Goal: Task Accomplishment & Management: Complete application form

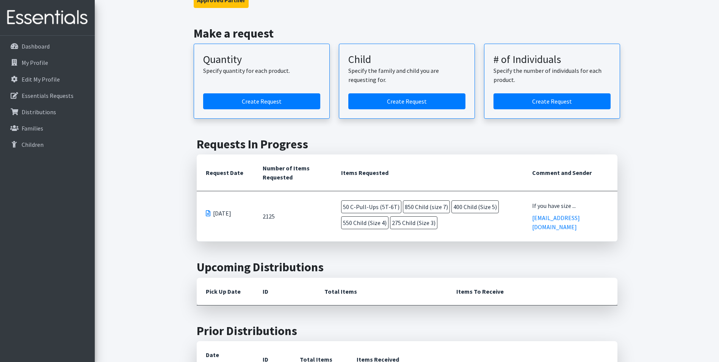
scroll to position [76, 0]
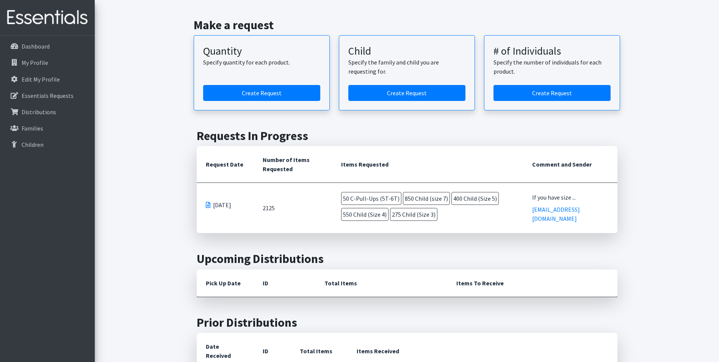
click at [516, 199] on td "50 C-Pull-Ups (5T-6T) 850 Child (size 7) 400 Child (Size 5) 550 Child (Size 4) …" at bounding box center [427, 208] width 191 height 50
click at [231, 201] on span "[DATE]" at bounding box center [222, 204] width 18 height 9
click at [248, 95] on link "Create Request" at bounding box center [261, 93] width 117 height 16
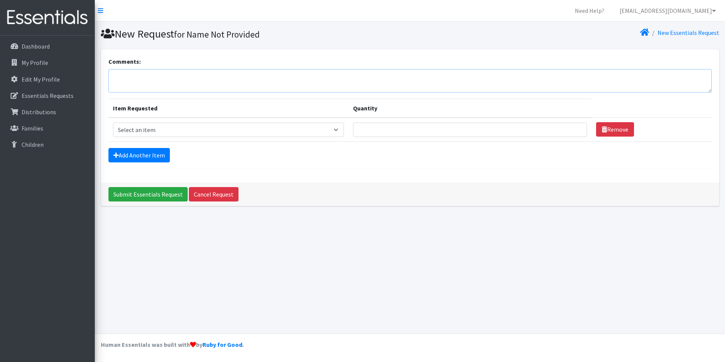
click at [185, 82] on textarea "Comments:" at bounding box center [409, 81] width 603 height 24
type textarea "I forgot to include the Nursery counts as well"
click at [169, 136] on select "Select an item C-Pull-Ups (5T-6T) C-Youth Briefs Md Child (Newborn) Child (Size…" at bounding box center [228, 129] width 231 height 14
select select "3065"
click at [113, 122] on select "Select an item C-Pull-Ups (5T-6T) C-Youth Briefs Md Child (Newborn) Child (Size…" at bounding box center [228, 129] width 231 height 14
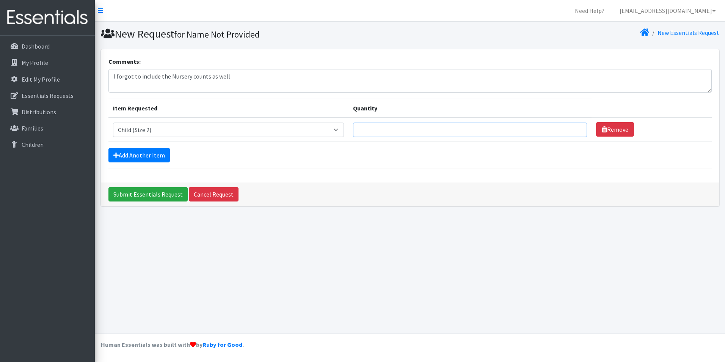
click at [353, 129] on input "Quantity" at bounding box center [470, 129] width 234 height 14
type input "250"
click at [132, 158] on link "Add Another Item" at bounding box center [138, 155] width 61 height 14
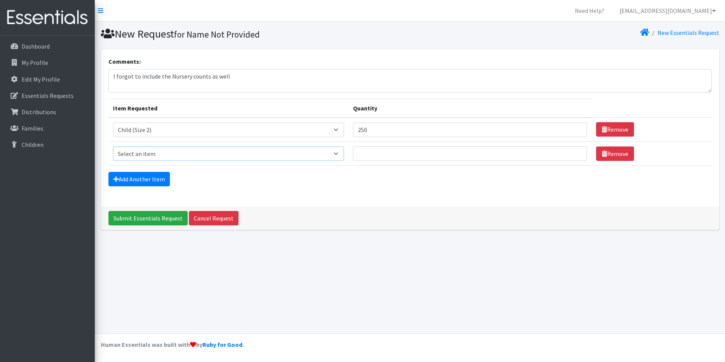
click at [130, 152] on select "Select an item C-Pull-Ups (5T-6T) C-Youth Briefs Md Child (Newborn) Child (Size…" at bounding box center [228, 153] width 231 height 14
select select "3067"
click at [113, 146] on select "Select an item C-Pull-Ups (5T-6T) C-Youth Briefs Md Child (Newborn) Child (Size…" at bounding box center [228, 153] width 231 height 14
click at [353, 157] on input "Quantity" at bounding box center [470, 153] width 234 height 14
type input "250"
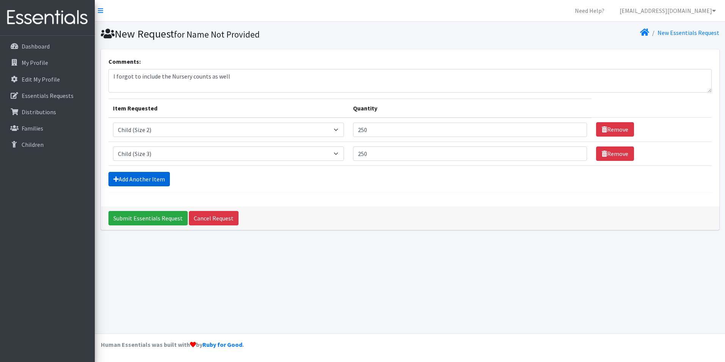
click at [133, 180] on link "Add Another Item" at bounding box center [138, 179] width 61 height 14
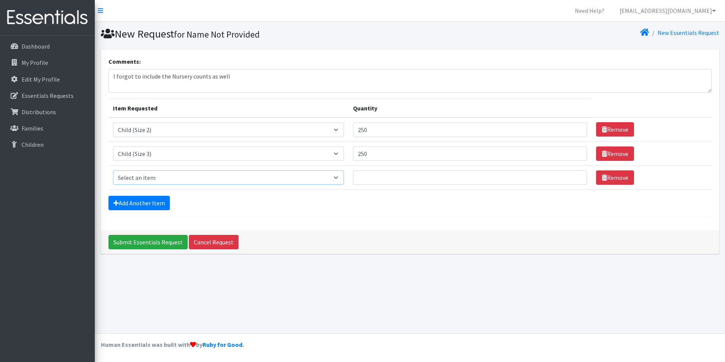
click at [138, 173] on select "Select an item C-Pull-Ups (5T-6T) C-Youth Briefs Md Child (Newborn) Child (Size…" at bounding box center [228, 177] width 231 height 14
click at [113, 170] on select "Select an item C-Pull-Ups (5T-6T) C-Youth Briefs Md Child (Newborn) Child (Size…" at bounding box center [228, 177] width 231 height 14
click at [223, 177] on select "Select an item C-Pull-Ups (5T-6T) C-Youth Briefs Md Child (Newborn) Child (Size…" at bounding box center [228, 177] width 231 height 14
select select "3070"
click at [113, 170] on select "Select an item C-Pull-Ups (5T-6T) C-Youth Briefs Md Child (Newborn) Child (Size…" at bounding box center [228, 177] width 231 height 14
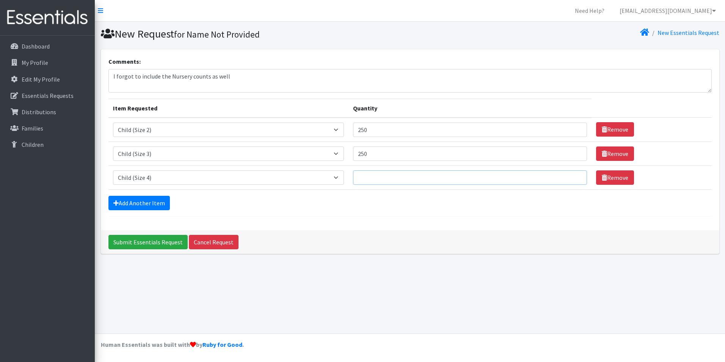
click at [353, 183] on input "Quantity" at bounding box center [470, 177] width 234 height 14
type input "250"
click at [130, 209] on link "Add Another Item" at bounding box center [138, 203] width 61 height 14
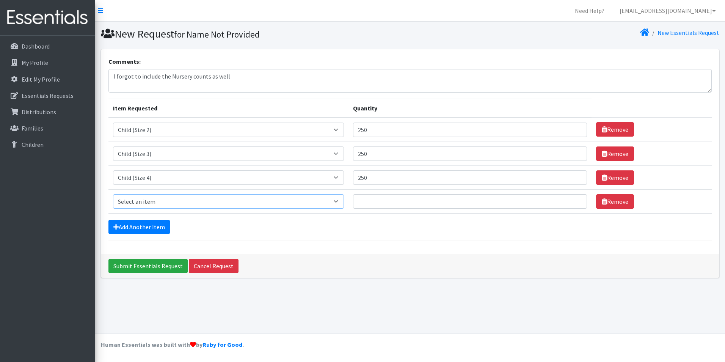
click at [139, 194] on select "Select an item C-Pull-Ups (5T-6T) C-Youth Briefs Md Child (Newborn) Child (Size…" at bounding box center [228, 201] width 231 height 14
select select "3068"
click at [113, 194] on select "Select an item C-Pull-Ups (5T-6T) C-Youth Briefs Md Child (Newborn) Child (Size…" at bounding box center [228, 201] width 231 height 14
click at [353, 205] on input "Quantity" at bounding box center [470, 201] width 234 height 14
type input "250"
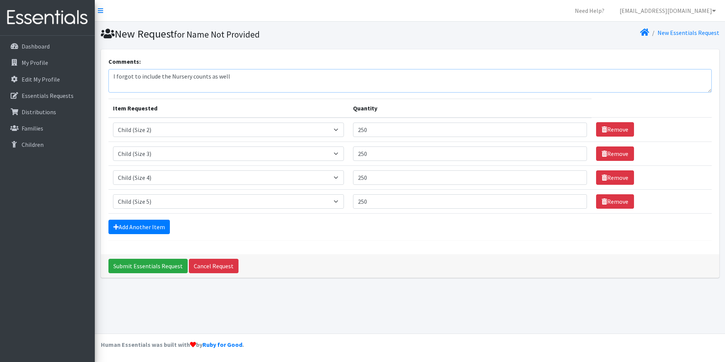
click at [241, 74] on textarea "I forgot to include the Nursery counts as well" at bounding box center [409, 81] width 603 height 24
type textarea "I forgot to include the Nursery counts as well. Thank you!"
click at [157, 268] on input "Submit Essentials Request" at bounding box center [147, 266] width 79 height 14
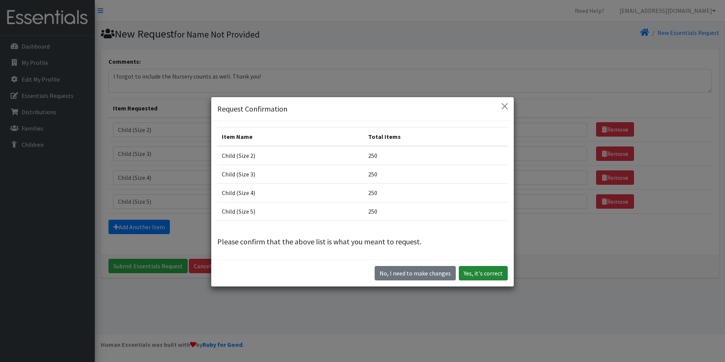
click at [476, 274] on button "Yes, it's correct" at bounding box center [483, 273] width 49 height 14
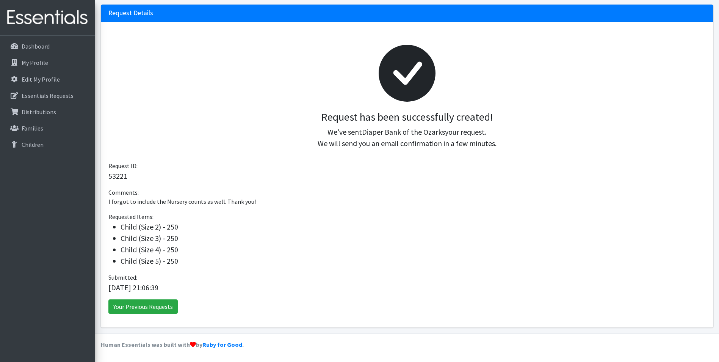
scroll to position [83, 0]
